Goal: Transaction & Acquisition: Purchase product/service

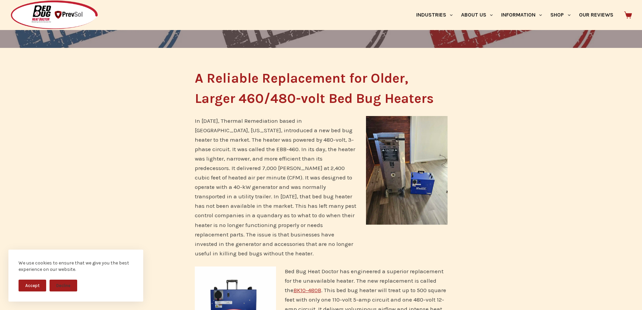
scroll to position [101, 0]
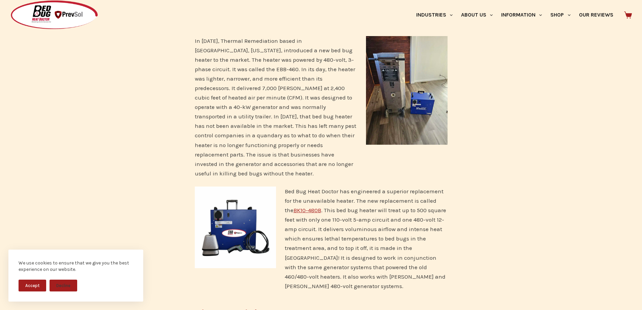
scroll to position [202, 0]
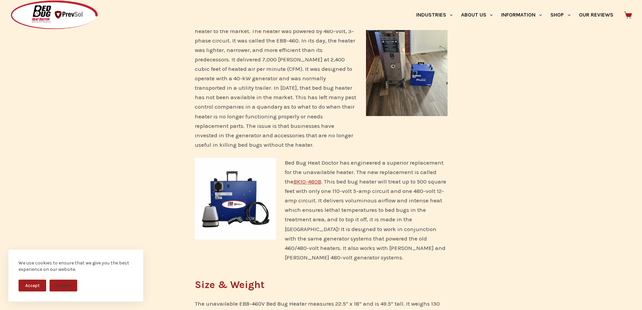
click at [294, 178] on link "BK10-480B" at bounding box center [308, 181] width 28 height 7
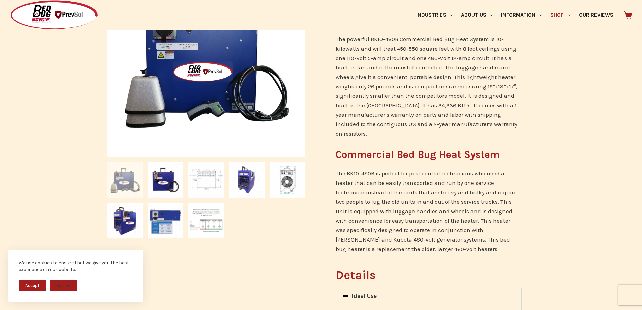
scroll to position [202, 0]
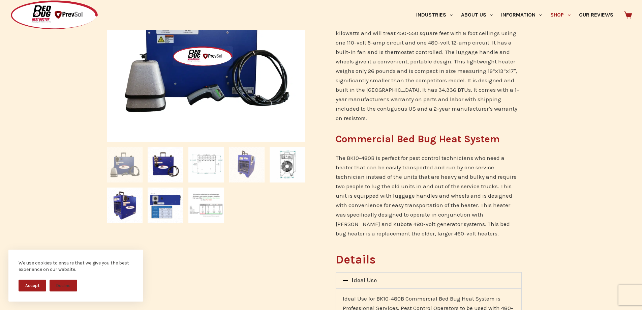
click at [251, 166] on img at bounding box center [247, 165] width 36 height 36
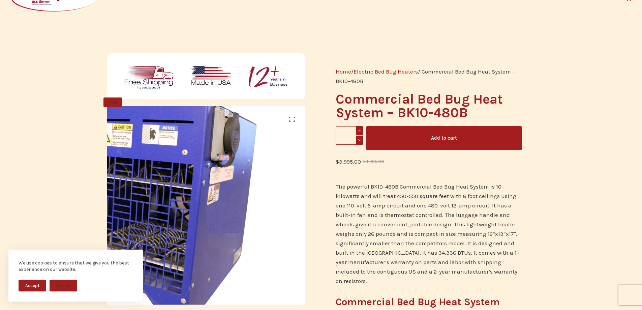
scroll to position [34, 0]
